Goal: Task Accomplishment & Management: Use online tool/utility

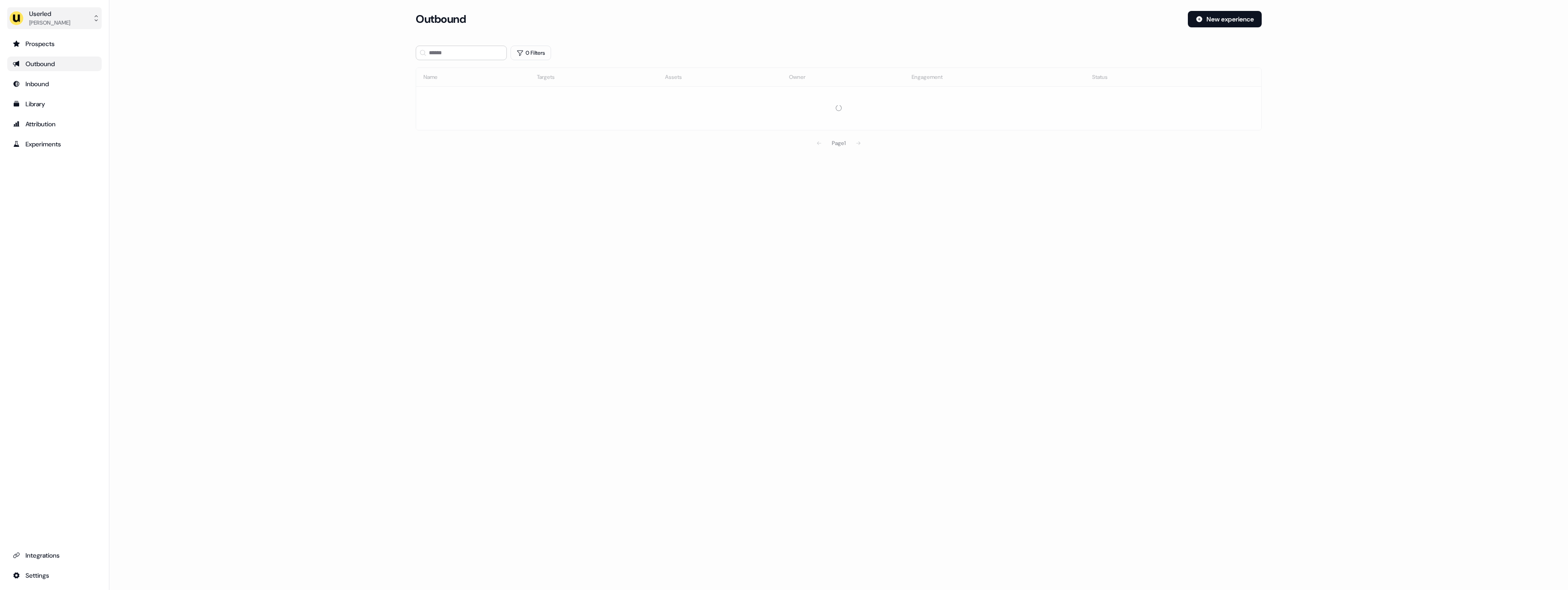
click at [65, 23] on div "[PERSON_NAME]" at bounding box center [49, 23] width 41 height 9
click at [58, 40] on div "Impersonate (Admin)" at bounding box center [54, 43] width 87 height 16
click at [441, 63] on div "Select org" at bounding box center [454, 64] width 68 height 9
type input "*****"
click at [430, 96] on div "Wiiisdom" at bounding box center [461, 96] width 90 height 15
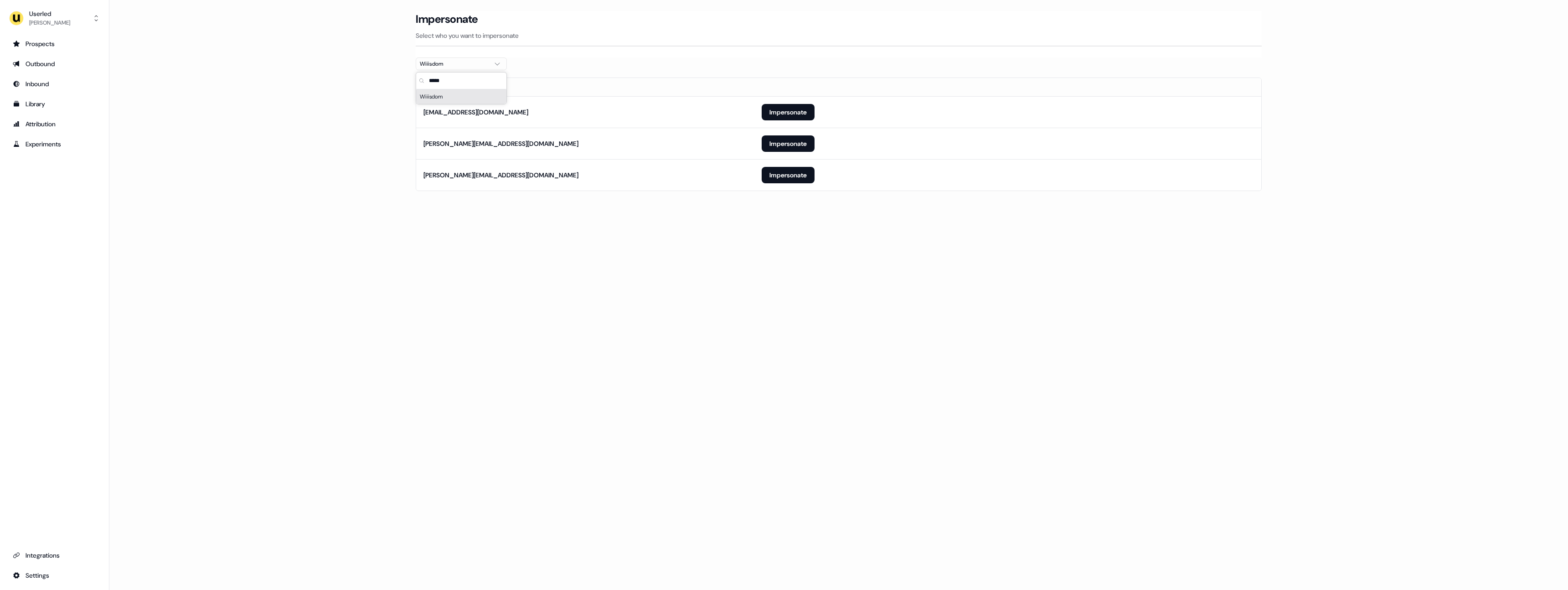
click at [387, 111] on main "Loading... Impersonate Select who you want to impersonate Wiiisdom Email [EMAIL…" at bounding box center [839, 114] width 1459 height 206
click at [798, 173] on button "Impersonate" at bounding box center [788, 175] width 53 height 16
